Goal: Find specific page/section: Find specific page/section

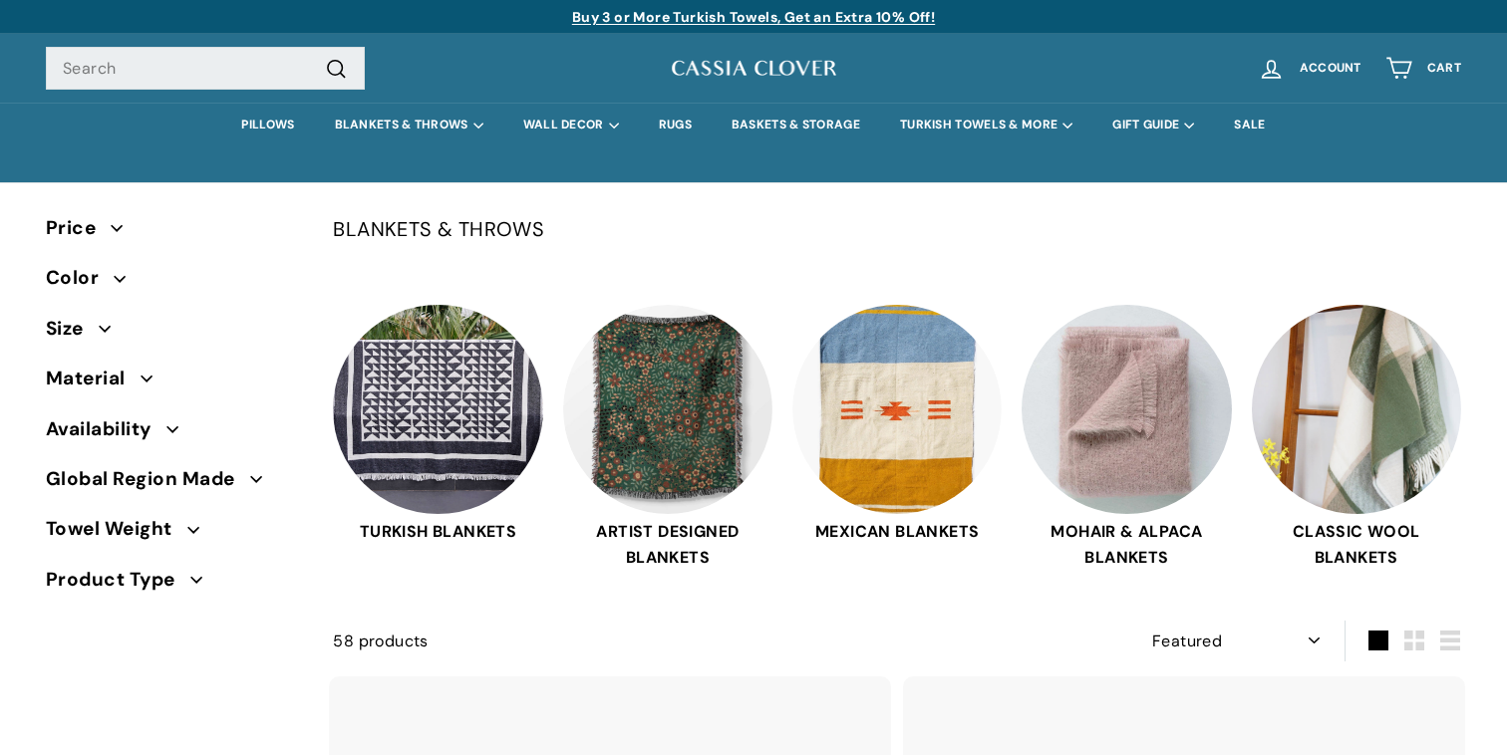
select select "manual"
click at [227, 122] on link "PILLOWS" at bounding box center [267, 125] width 93 height 45
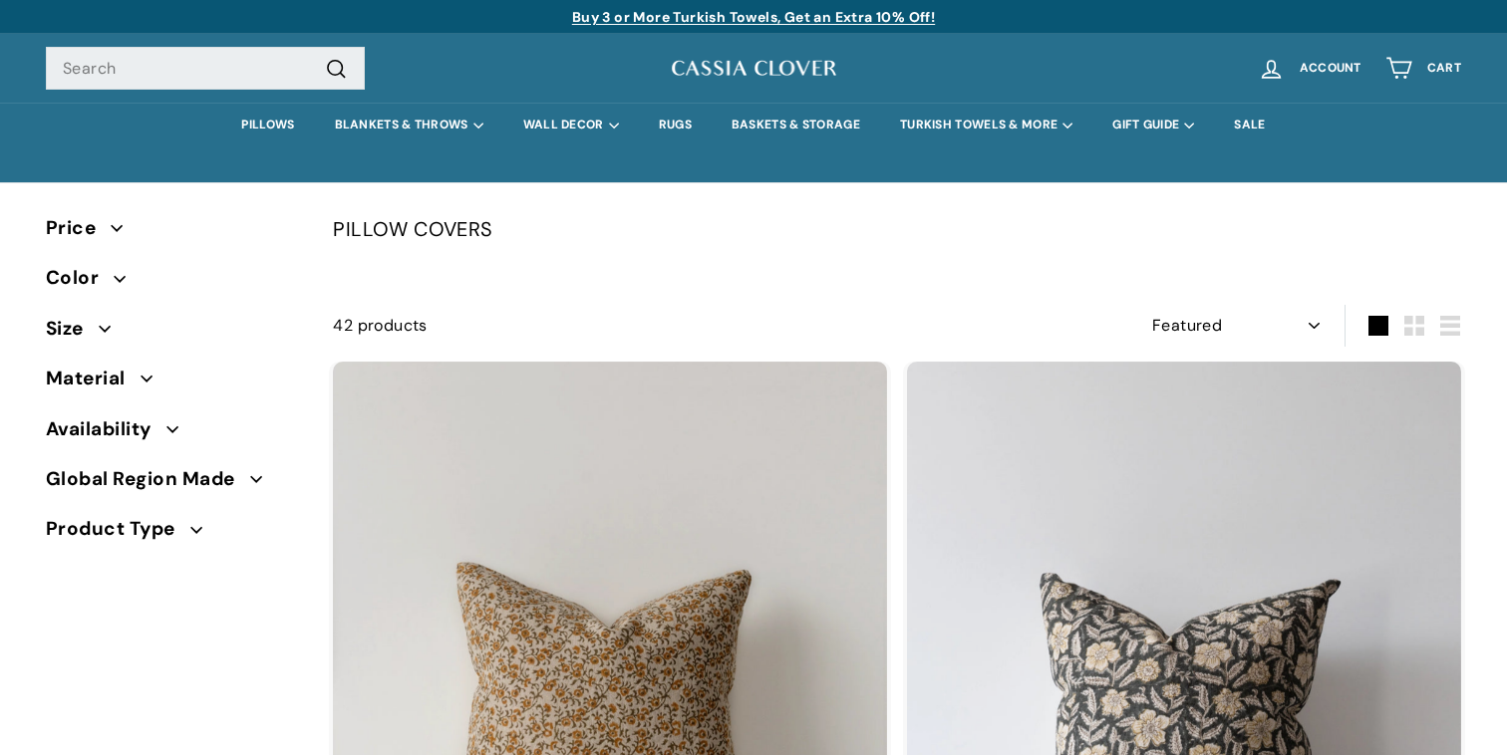
select select "manual"
click at [99, 329] on icon "button" at bounding box center [105, 329] width 12 height 12
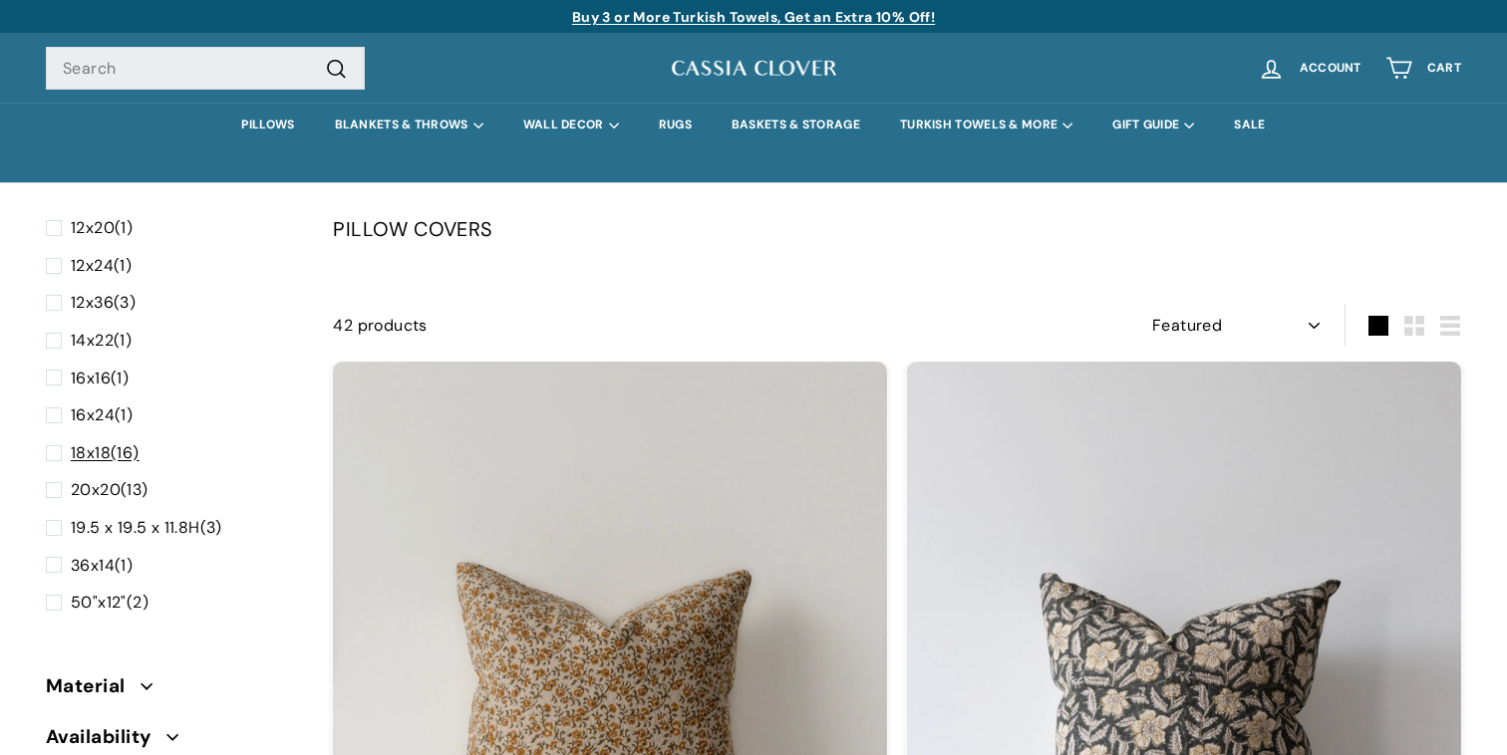
scroll to position [144, 0]
click at [789, 266] on div "PILLOW COVERS" at bounding box center [897, 249] width 1128 height 82
click at [59, 564] on span at bounding box center [58, 567] width 25 height 26
click at [59, 554] on input "36x14 (1)" at bounding box center [52, 554] width 13 height 0
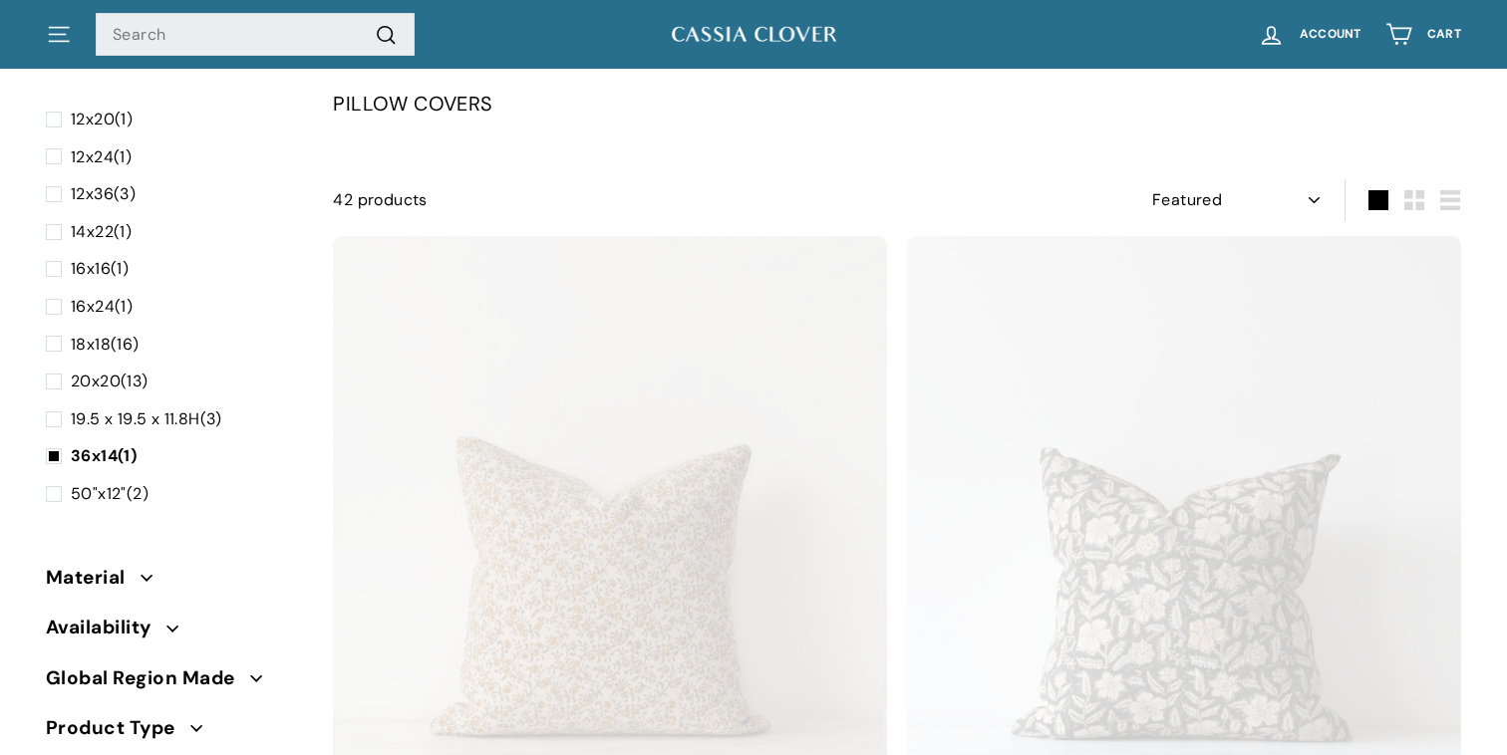
scroll to position [130, 0]
select select "manual"
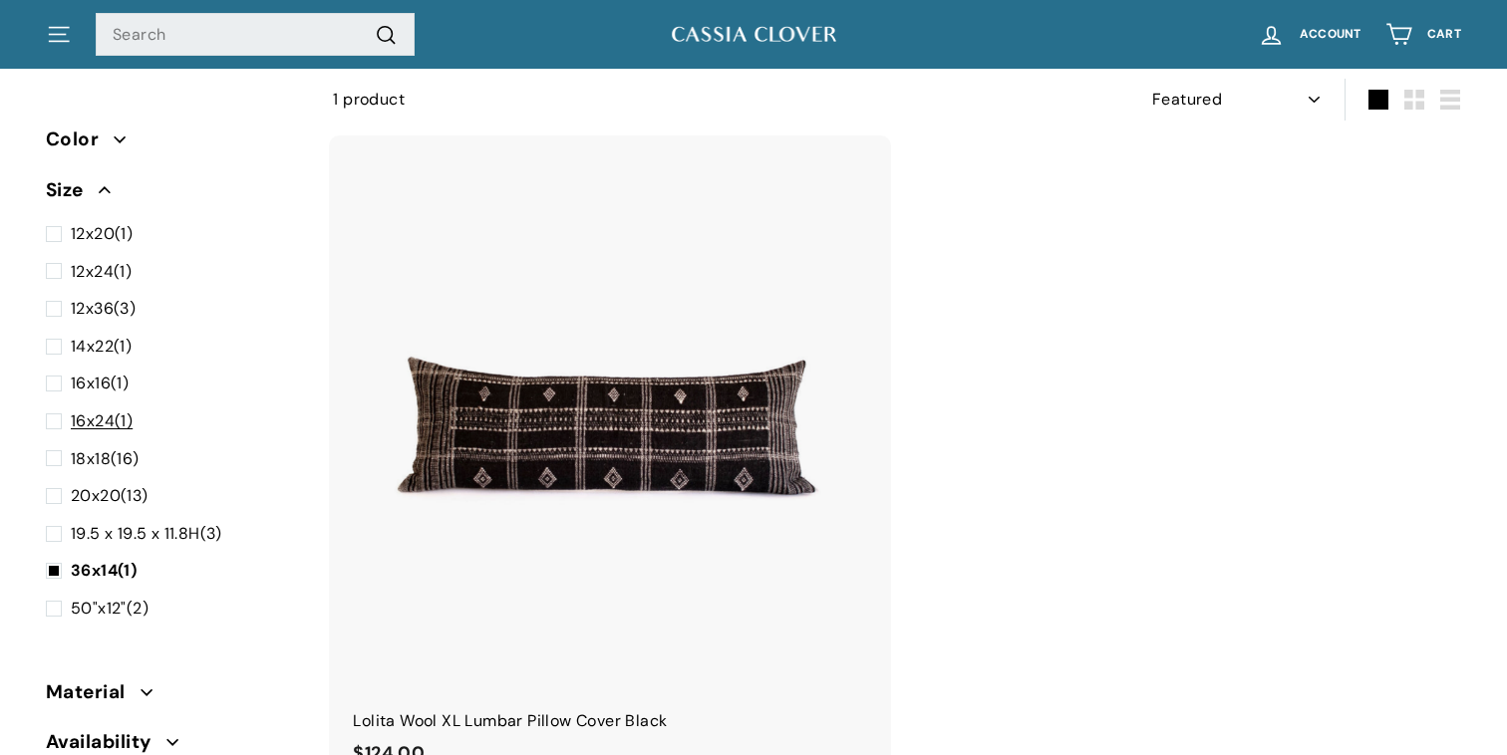
scroll to position [99, 0]
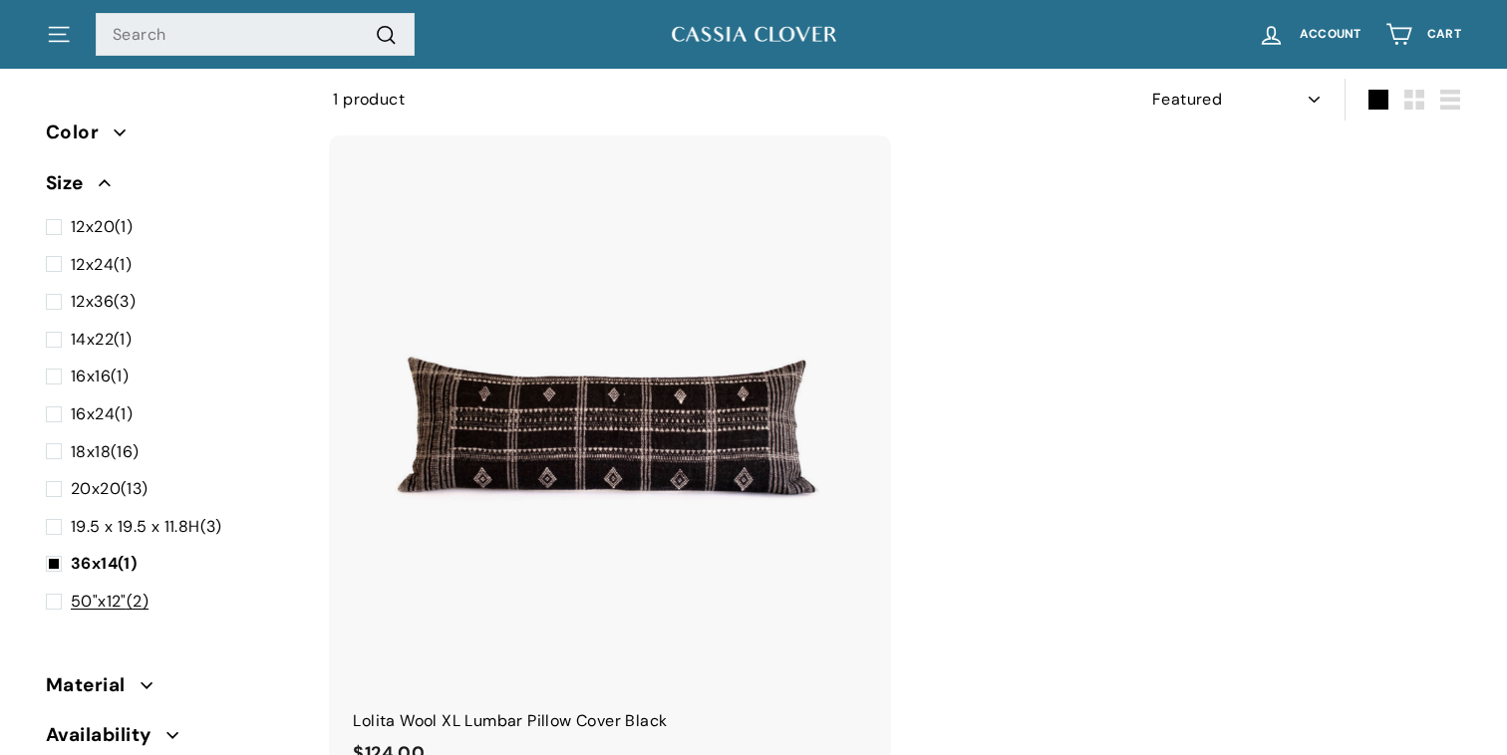
click at [53, 598] on span at bounding box center [58, 602] width 25 height 26
click at [53, 589] on input "50"x12" (2)" at bounding box center [52, 589] width 13 height 0
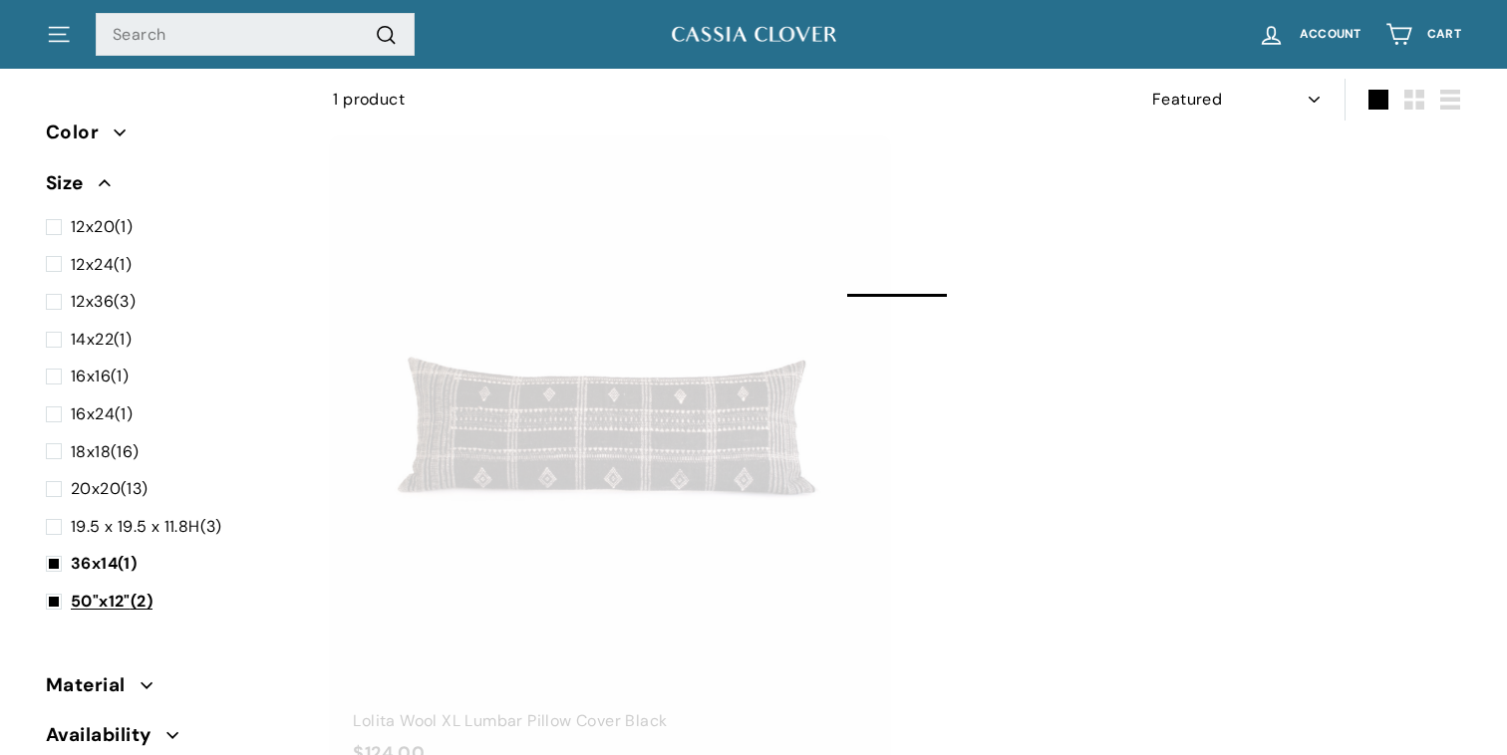
select select "manual"
